Goal: Navigation & Orientation: Find specific page/section

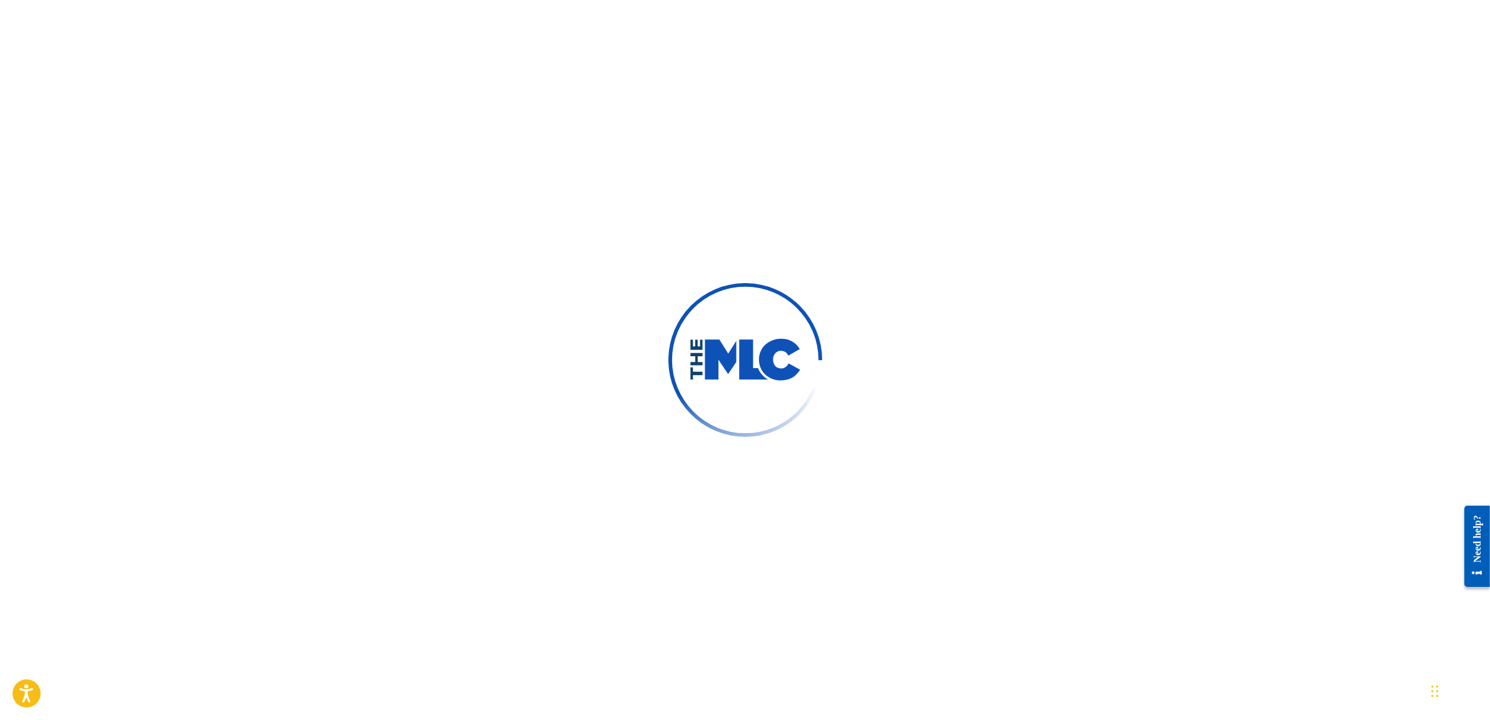
click at [523, 66] on div at bounding box center [745, 360] width 1490 height 720
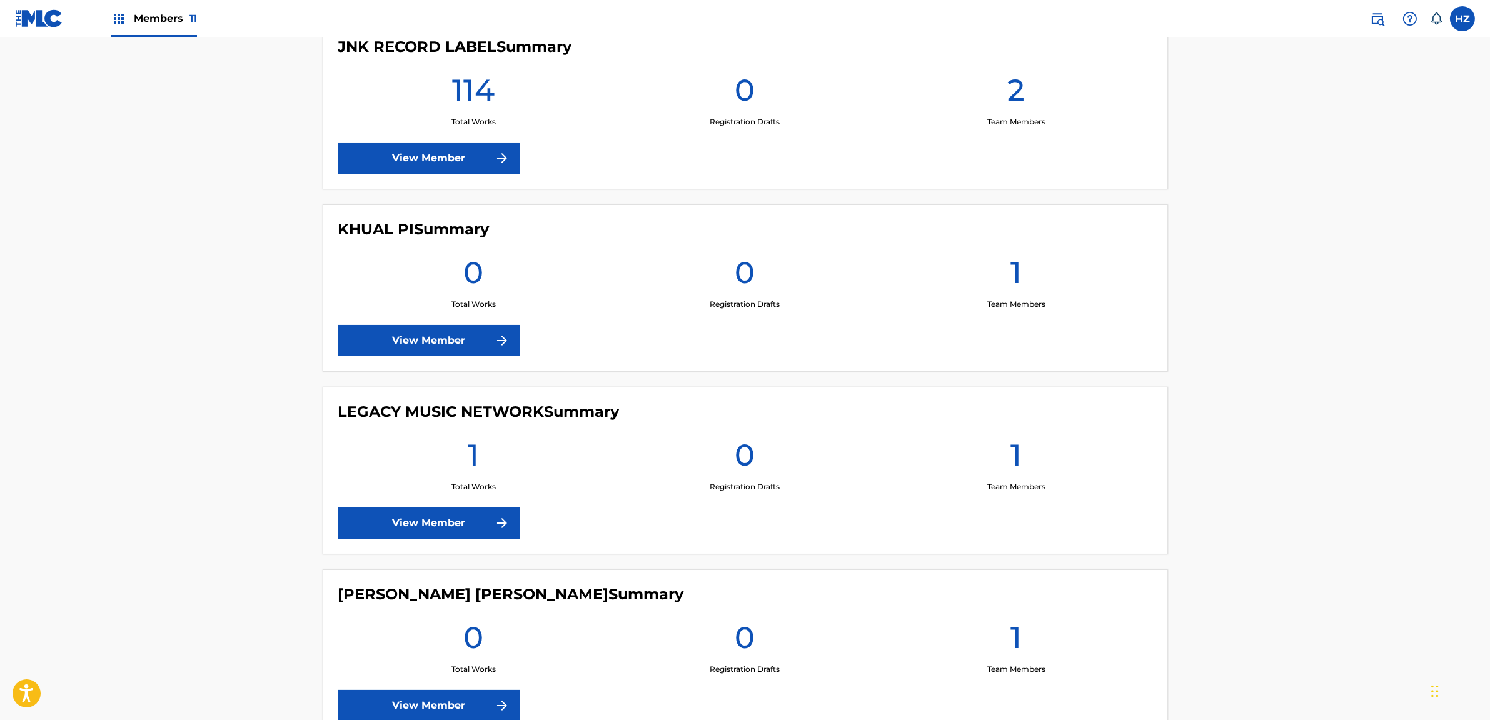
click at [436, 126] on div "JNK RECORD LABEL Summary 114 Total Works 0 Registration Drafts 2 Team Members V…" at bounding box center [745, 106] width 845 height 168
click at [436, 144] on link "View Member" at bounding box center [428, 158] width 181 height 31
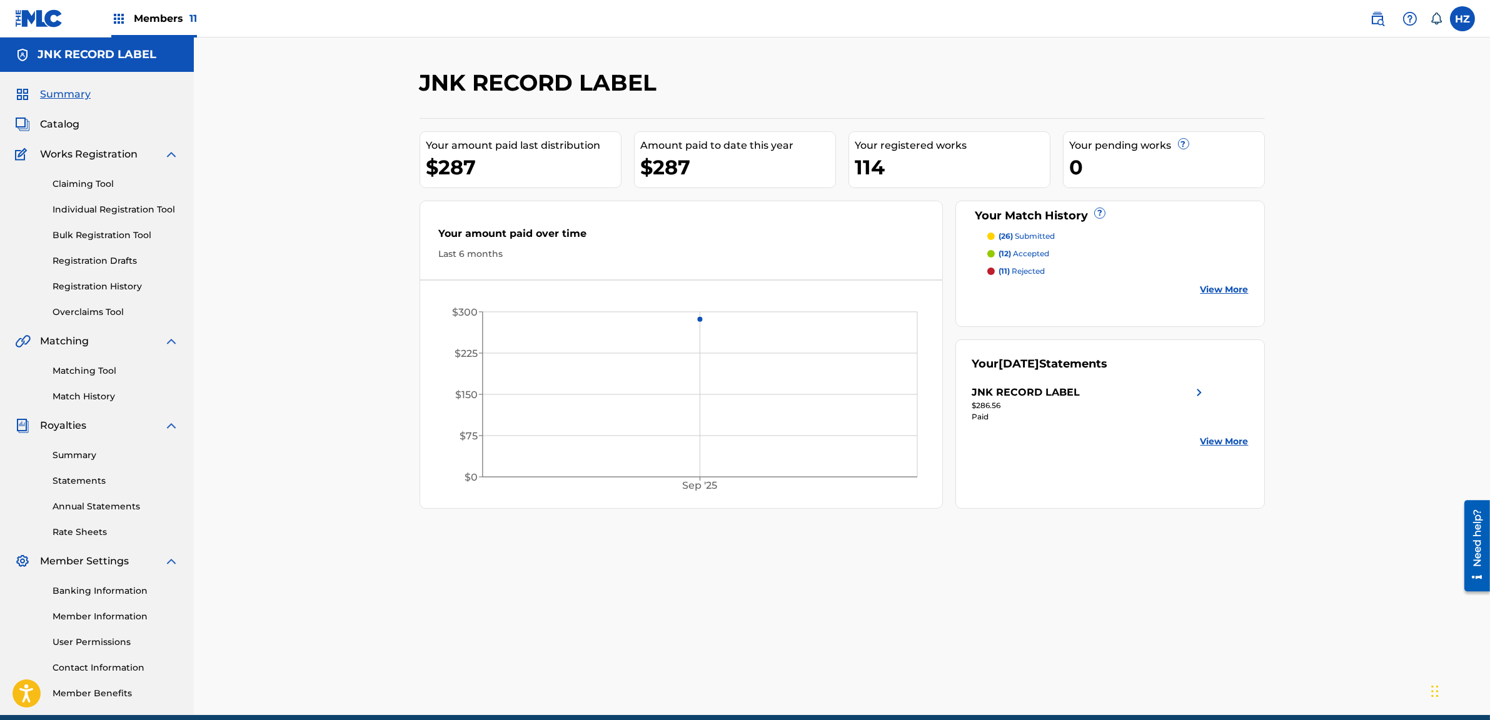
click at [54, 133] on div "Summary Catalog Works Registration Claiming Tool Individual Registration Tool B…" at bounding box center [97, 393] width 194 height 643
click at [66, 126] on span "Catalog" at bounding box center [59, 124] width 39 height 15
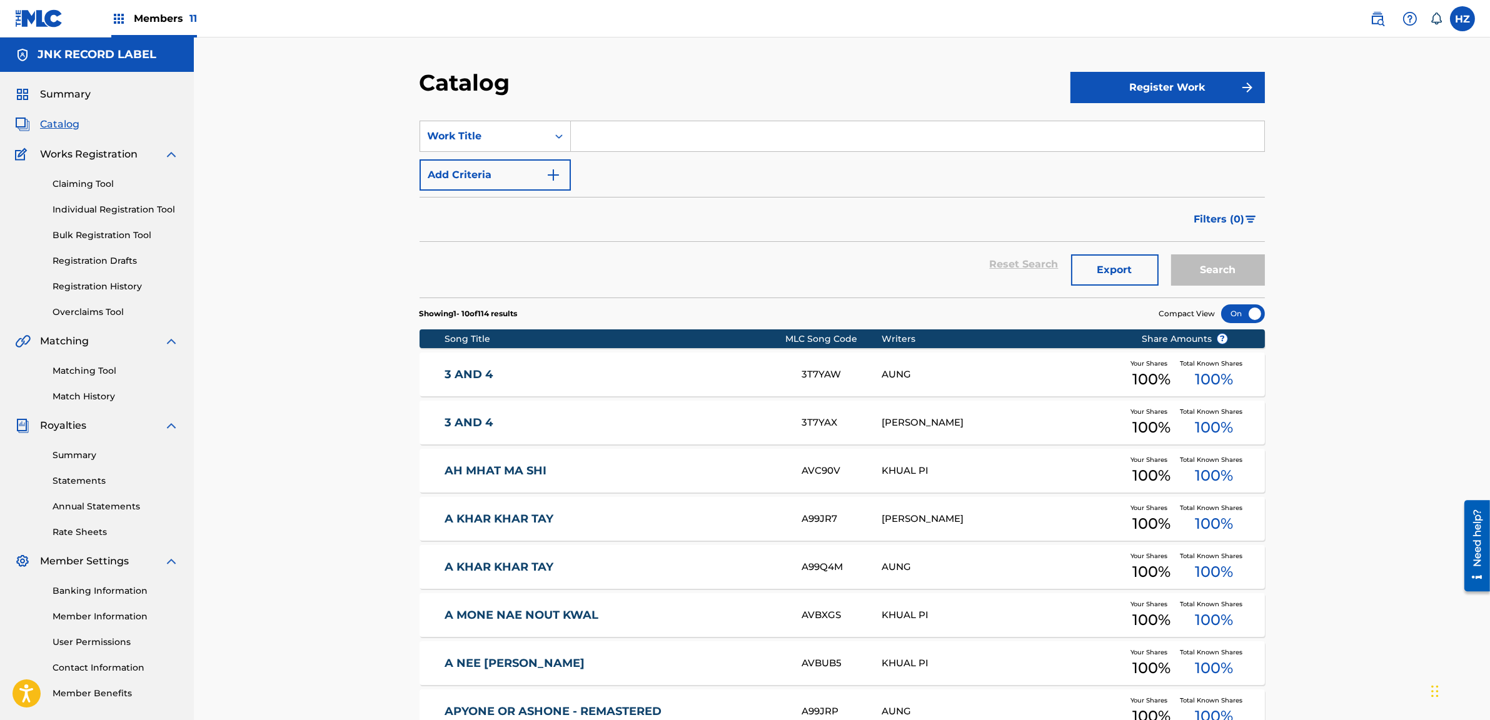
scroll to position [233, 0]
